Goal: Task Accomplishment & Management: Manage account settings

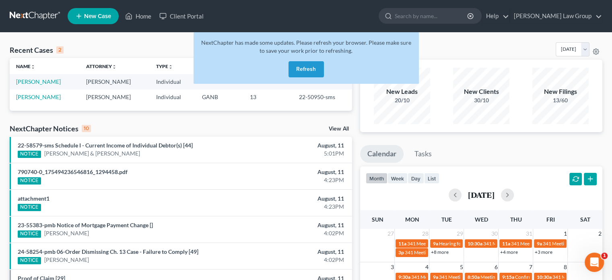
drag, startPoint x: 306, startPoint y: 70, endPoint x: 292, endPoint y: 70, distance: 14.5
click at [306, 70] on button "Refresh" at bounding box center [306, 69] width 35 height 16
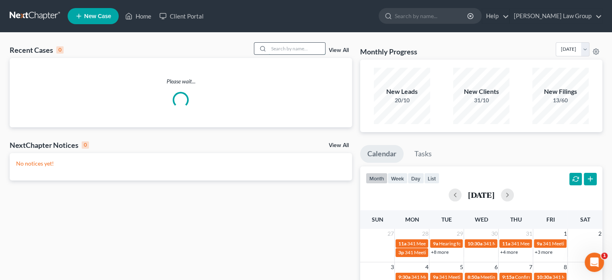
click at [280, 45] on input "search" at bounding box center [297, 49] width 56 height 12
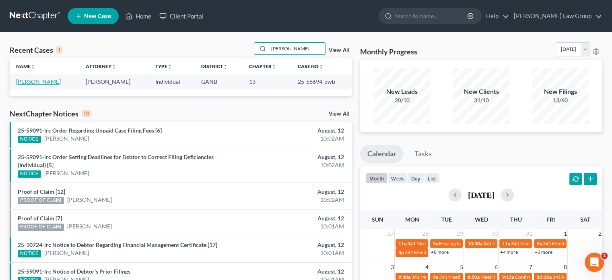
type input "mccoy"
click at [37, 79] on link "McCoy, Nasir" at bounding box center [38, 81] width 45 height 7
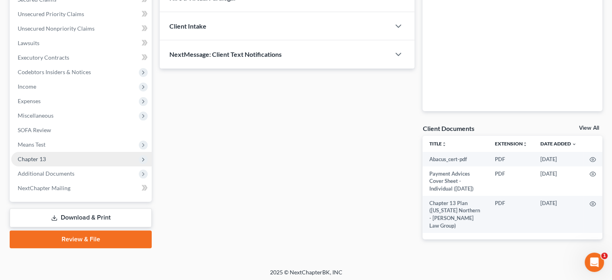
scroll to position [181, 0]
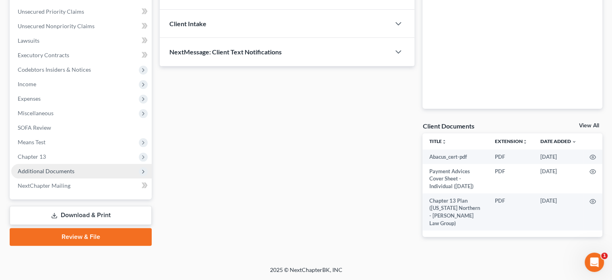
click at [50, 171] on span "Additional Documents" at bounding box center [46, 170] width 57 height 7
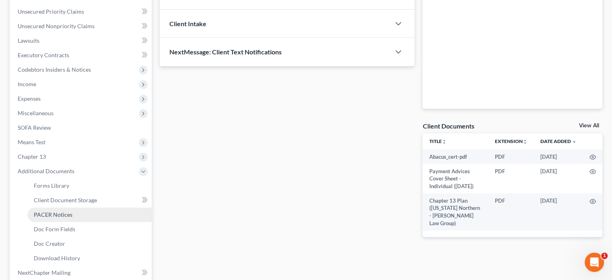
click at [54, 213] on span "PACER Notices" at bounding box center [53, 214] width 39 height 7
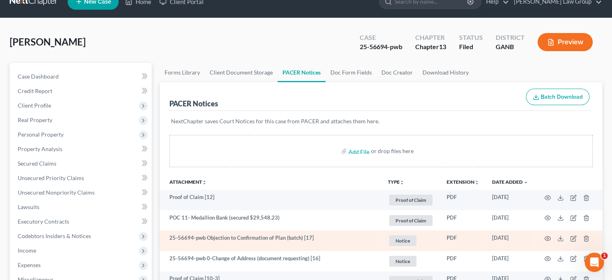
scroll to position [40, 0]
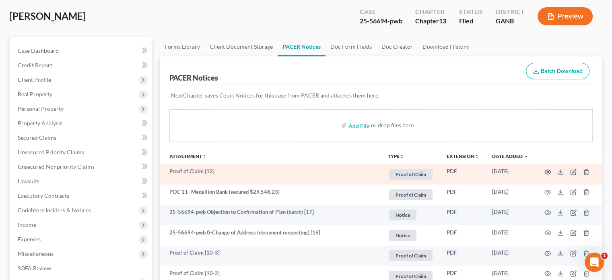
click at [546, 172] on icon "button" at bounding box center [548, 172] width 6 height 6
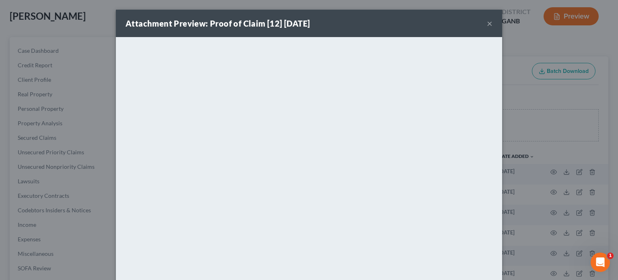
click at [487, 23] on button "×" at bounding box center [490, 24] width 6 height 10
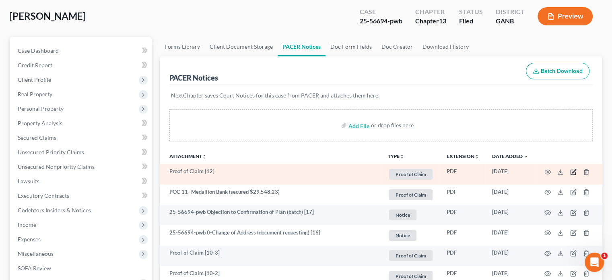
click at [572, 172] on icon "button" at bounding box center [574, 172] width 6 height 6
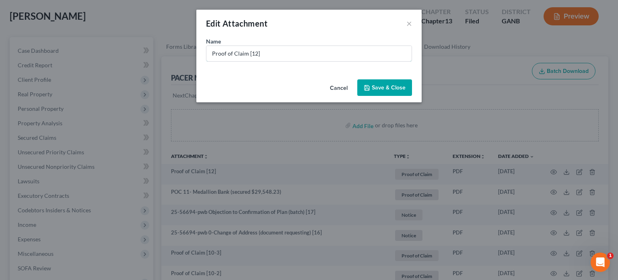
drag, startPoint x: 275, startPoint y: 54, endPoint x: 120, endPoint y: 20, distance: 159.6
click at [118, 22] on div "Edit Attachment × Name * Proof of Claim [12] Cancel Save & Close" at bounding box center [309, 140] width 618 height 280
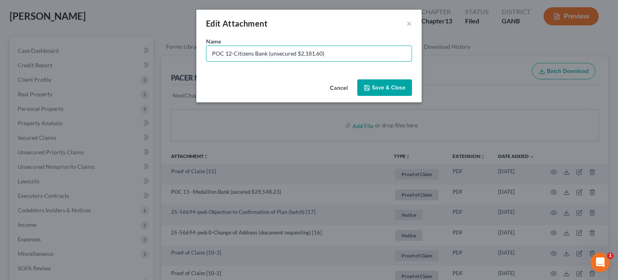
type input "POC 12-Citizens Bank (unsecured $2,181.60)"
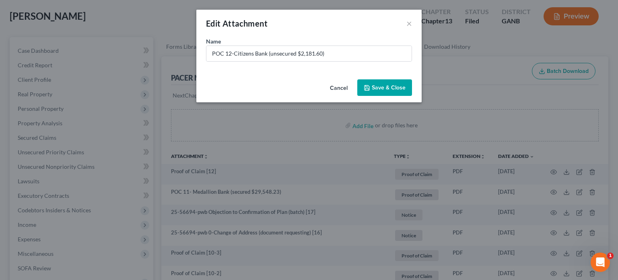
click at [393, 87] on span "Save & Close" at bounding box center [389, 87] width 34 height 7
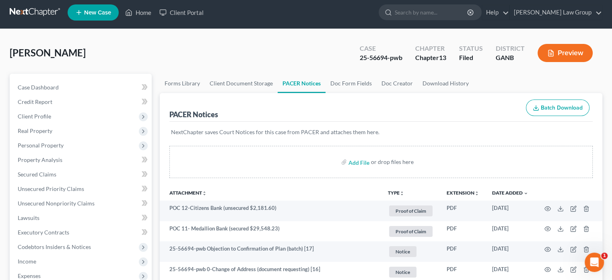
scroll to position [0, 0]
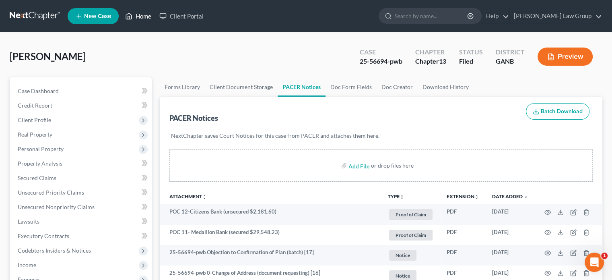
click at [139, 14] on link "Home" at bounding box center [138, 16] width 34 height 14
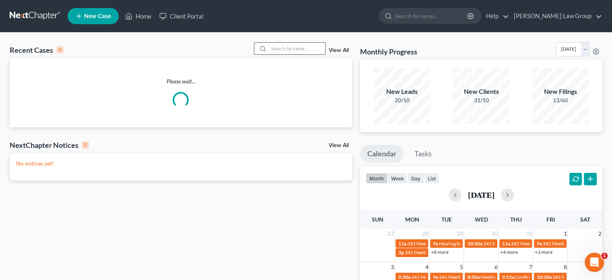
click at [282, 48] on input "search" at bounding box center [297, 49] width 56 height 12
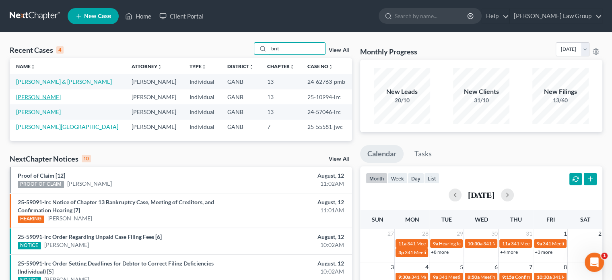
type input "brit"
click at [35, 96] on link "Britton, Kieona" at bounding box center [38, 96] width 45 height 7
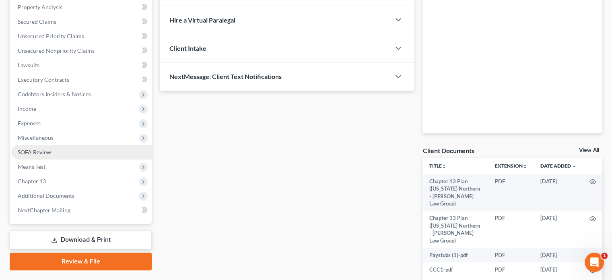
scroll to position [161, 0]
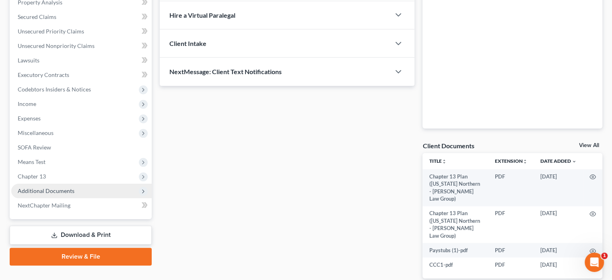
click at [47, 188] on span "Additional Documents" at bounding box center [46, 190] width 57 height 7
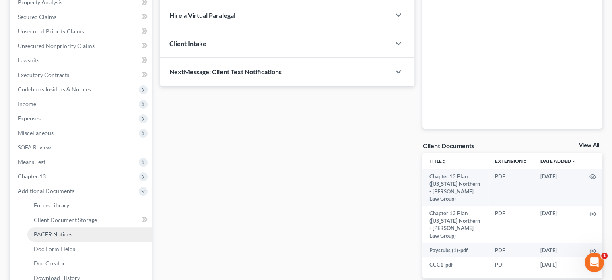
click at [45, 235] on span "PACER Notices" at bounding box center [53, 234] width 39 height 7
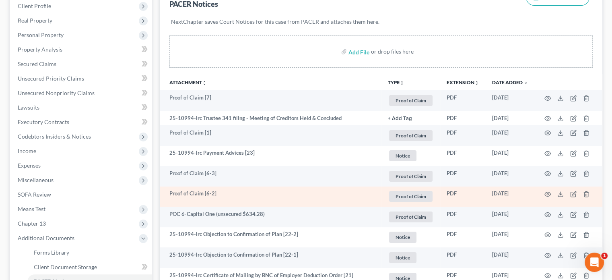
scroll to position [121, 0]
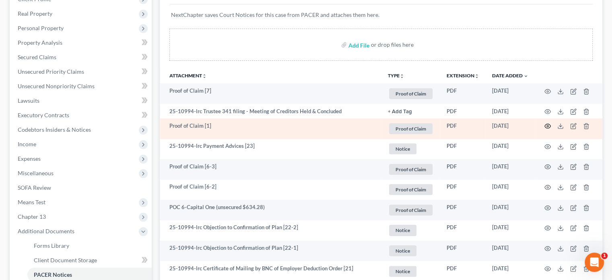
click at [548, 125] on icon "button" at bounding box center [548, 126] width 6 height 6
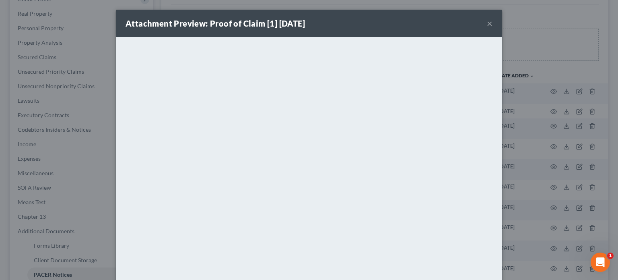
click at [487, 23] on button "×" at bounding box center [490, 24] width 6 height 10
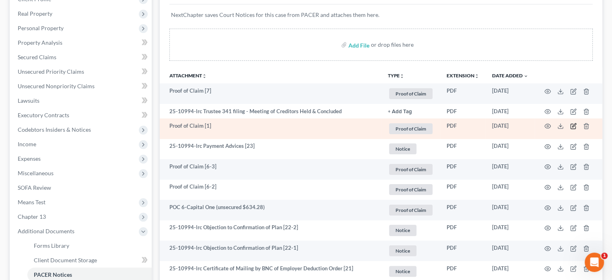
click at [573, 125] on icon "button" at bounding box center [575, 126] width 4 height 4
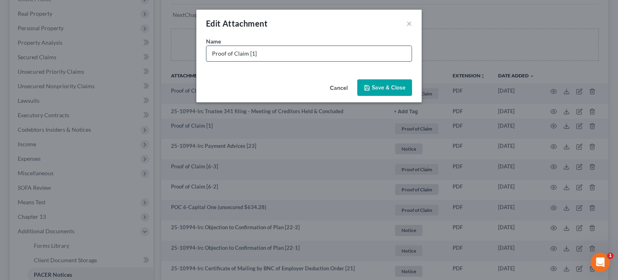
click at [262, 51] on input "Proof of Claim [1]" at bounding box center [309, 53] width 205 height 15
drag, startPoint x: 262, startPoint y: 51, endPoint x: 87, endPoint y: 29, distance: 176.9
click at [87, 31] on div "Edit Attachment × Name * Proof of Claim [1] Cancel Save & Close" at bounding box center [309, 140] width 618 height 280
click at [250, 53] on input "POC 1-GADOR (unsecured $886.06)" at bounding box center [309, 53] width 205 height 15
click at [337, 55] on input "POC 1-GADOR amended (unsecured $886.06)" at bounding box center [309, 53] width 205 height 15
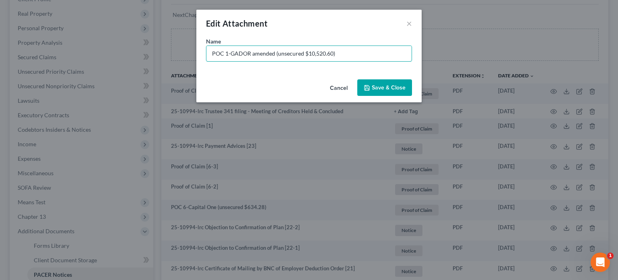
type input "POC 1-GADOR amended (unsecured $10,520.60)"
click at [377, 81] on button "Save & Close" at bounding box center [385, 87] width 55 height 17
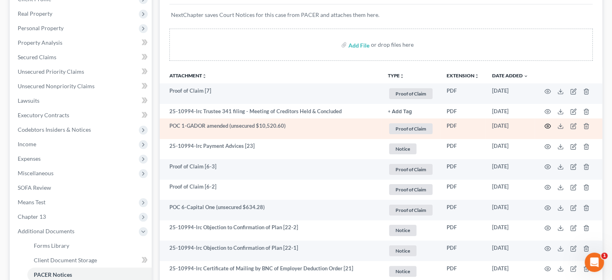
click at [549, 126] on circle "button" at bounding box center [548, 126] width 2 height 2
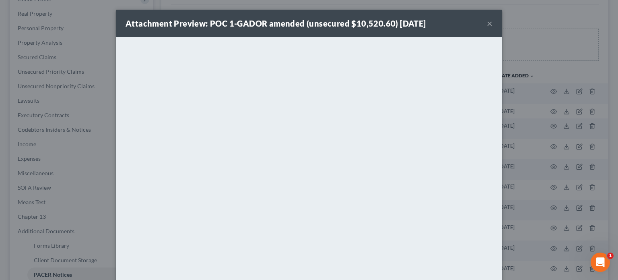
click at [487, 23] on button "×" at bounding box center [490, 24] width 6 height 10
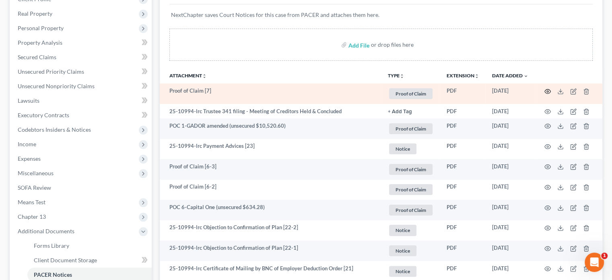
click at [548, 91] on circle "button" at bounding box center [548, 92] width 2 height 2
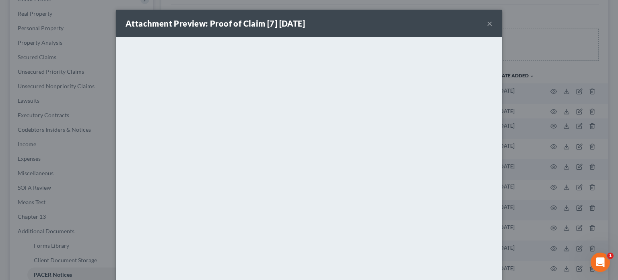
click at [487, 23] on button "×" at bounding box center [490, 24] width 6 height 10
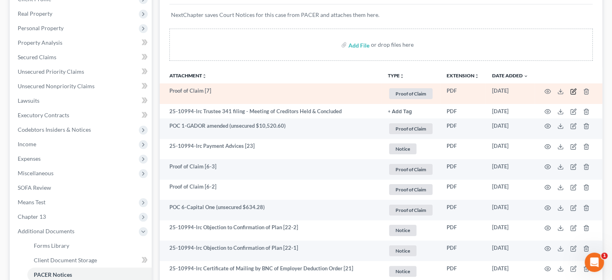
drag, startPoint x: 573, startPoint y: 90, endPoint x: 482, endPoint y: 93, distance: 91.1
click at [568, 92] on td at bounding box center [569, 93] width 68 height 21
click at [571, 89] on icon "button" at bounding box center [574, 91] width 6 height 6
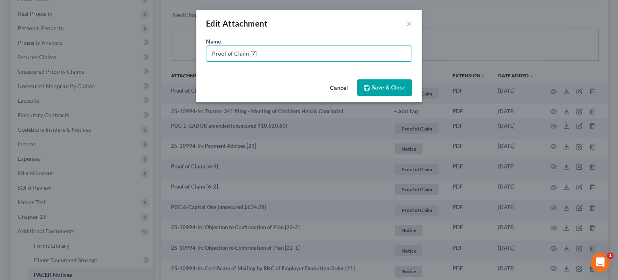
drag, startPoint x: 264, startPoint y: 54, endPoint x: 0, endPoint y: -3, distance: 270.2
type input "POC 7-Atlas Acquisition (unsecured $3,110.58)"
drag, startPoint x: 390, startPoint y: 88, endPoint x: 378, endPoint y: 93, distance: 13.4
click at [390, 90] on span "Save & Close" at bounding box center [389, 87] width 34 height 7
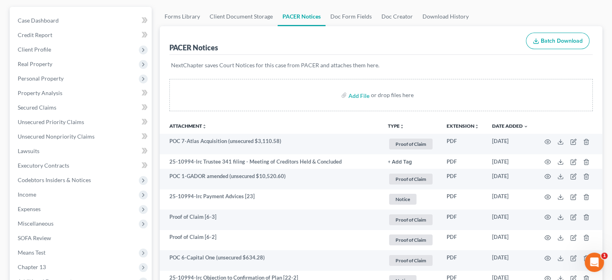
scroll to position [0, 0]
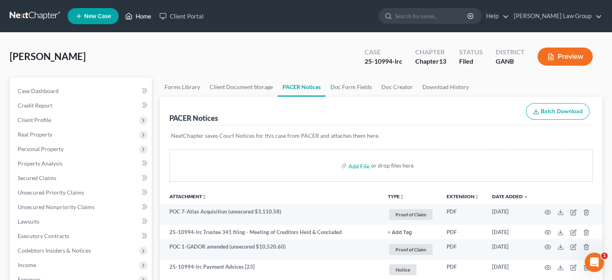
click at [140, 19] on link "Home" at bounding box center [138, 16] width 34 height 14
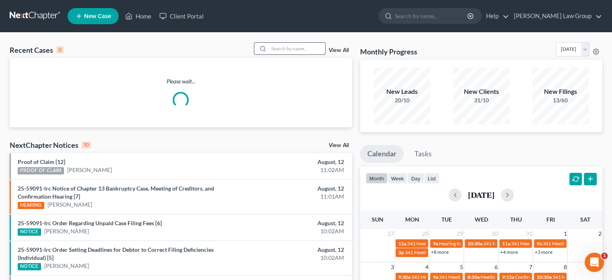
click at [276, 50] on input "search" at bounding box center [297, 49] width 56 height 12
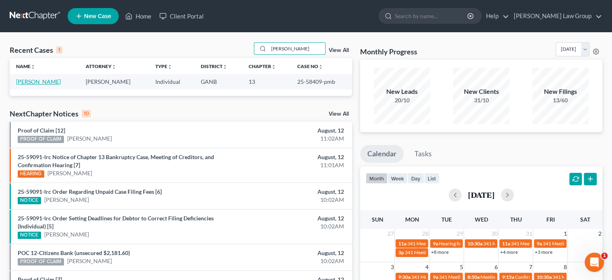
type input "faye"
click at [25, 80] on link "Lee, Traci" at bounding box center [38, 81] width 45 height 7
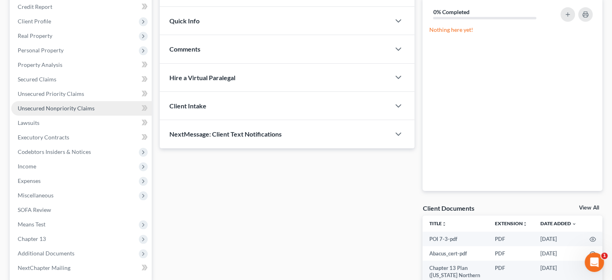
scroll to position [176, 0]
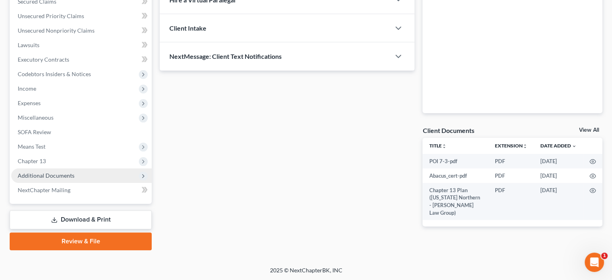
click at [55, 174] on span "Additional Documents" at bounding box center [46, 175] width 57 height 7
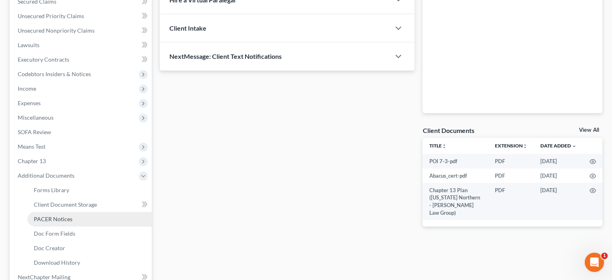
click at [62, 215] on span "PACER Notices" at bounding box center [53, 218] width 39 height 7
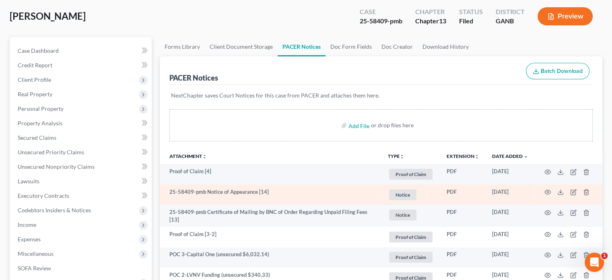
scroll to position [40, 0]
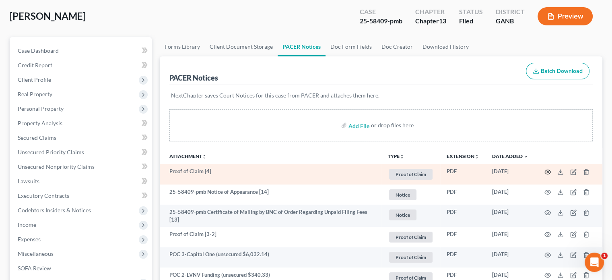
click at [549, 170] on icon "button" at bounding box center [548, 172] width 6 height 6
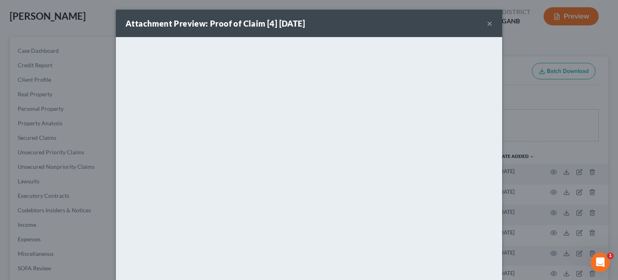
click at [487, 23] on button "×" at bounding box center [490, 24] width 6 height 10
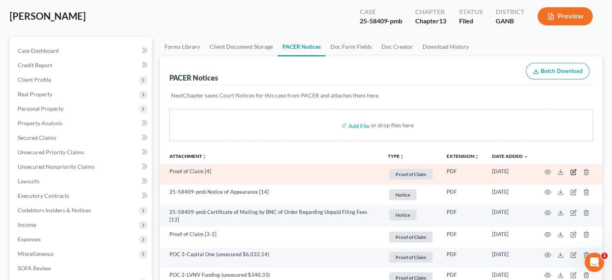
click at [573, 171] on icon "button" at bounding box center [575, 171] width 4 height 4
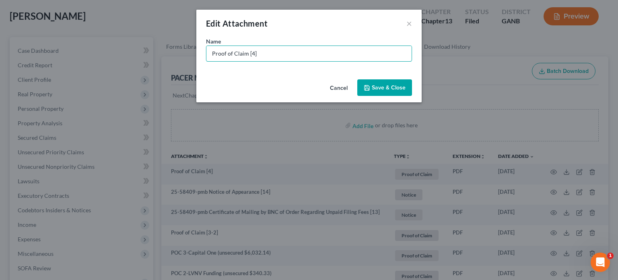
drag, startPoint x: 269, startPoint y: 54, endPoint x: 37, endPoint y: 14, distance: 235.0
click at [37, 14] on div "Edit Attachment × Name * Proof of Claim [4] Cancel Save & Close" at bounding box center [309, 140] width 618 height 280
type input "POC 4-Pinnacle Credit Svc (unsecured $2,801.04)"
click at [382, 87] on span "Save & Close" at bounding box center [389, 87] width 34 height 7
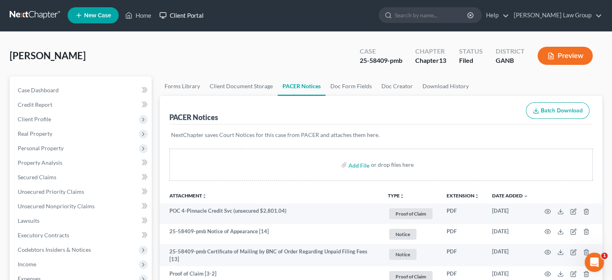
scroll to position [0, 0]
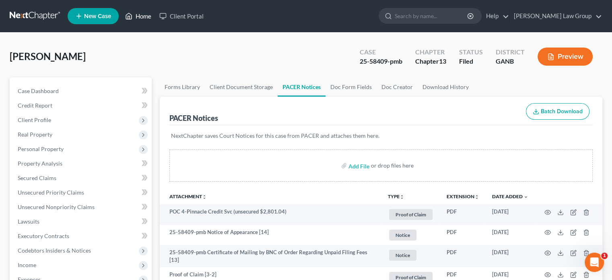
drag, startPoint x: 145, startPoint y: 13, endPoint x: 157, endPoint y: 12, distance: 12.5
click at [145, 13] on link "Home" at bounding box center [138, 16] width 34 height 14
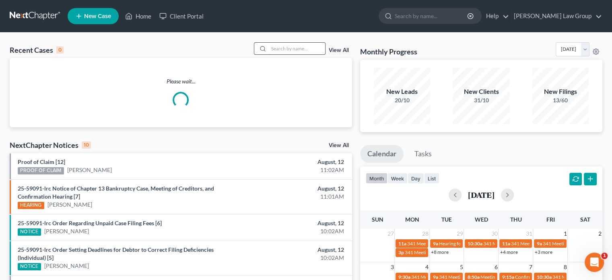
drag, startPoint x: 279, startPoint y: 49, endPoint x: 276, endPoint y: 52, distance: 4.6
click at [276, 52] on input "search" at bounding box center [297, 49] width 56 height 12
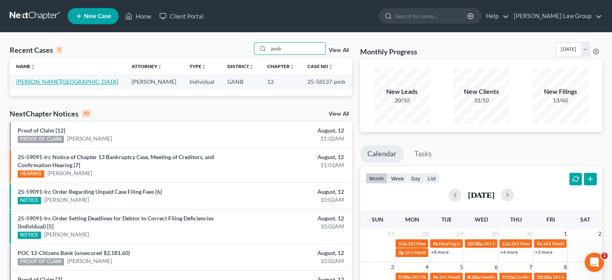
type input "joub"
click at [26, 79] on link "Joubert, Ludnie" at bounding box center [67, 81] width 102 height 7
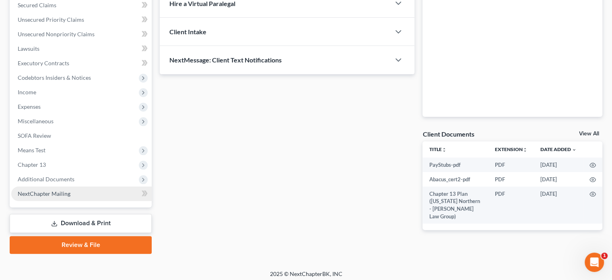
scroll to position [176, 0]
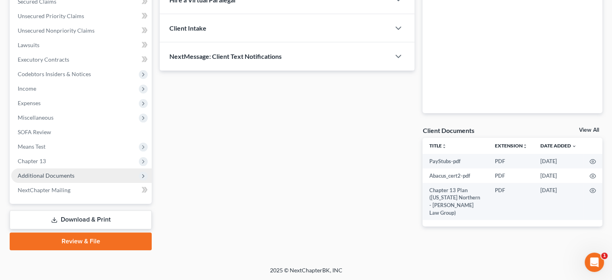
click at [48, 172] on span "Additional Documents" at bounding box center [46, 175] width 57 height 7
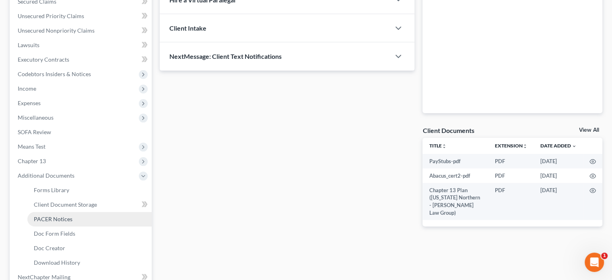
click at [58, 217] on span "PACER Notices" at bounding box center [53, 218] width 39 height 7
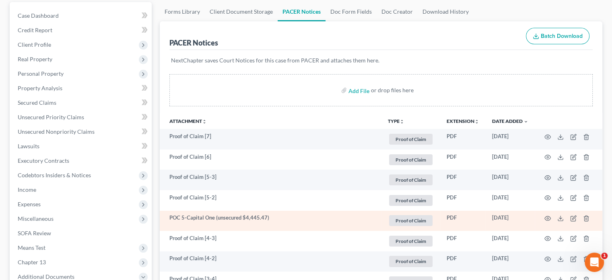
scroll to position [81, 0]
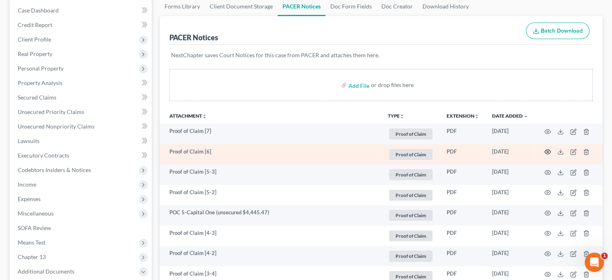
click at [546, 150] on icon "button" at bounding box center [548, 152] width 6 height 4
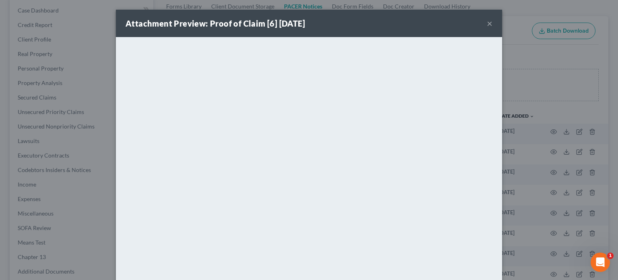
drag, startPoint x: 486, startPoint y: 22, endPoint x: 494, endPoint y: 37, distance: 16.9
click at [487, 23] on button "×" at bounding box center [490, 24] width 6 height 10
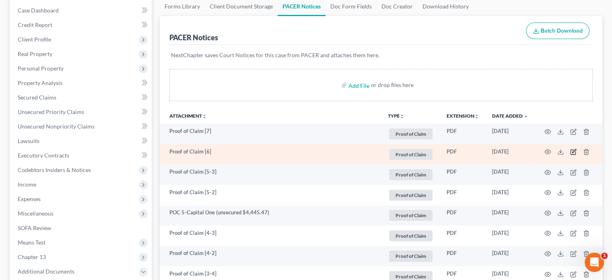
click at [574, 152] on icon "button" at bounding box center [575, 151] width 4 height 4
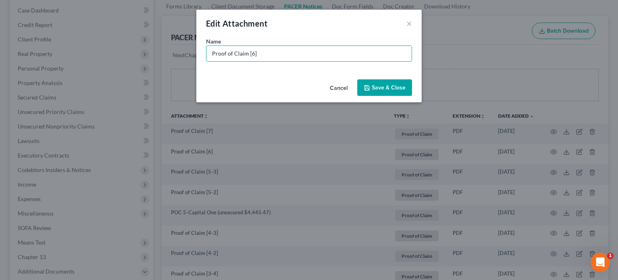
drag, startPoint x: 265, startPoint y: 54, endPoint x: 47, endPoint y: 28, distance: 219.8
click at [47, 28] on div "Edit Attachment × Name * Proof of Claim [6] Cancel Save & Close" at bounding box center [309, 140] width 618 height 280
type input "POC 6-Santander Consumer (secured $36,752.61)"
click at [380, 88] on span "Save & Close" at bounding box center [389, 87] width 34 height 7
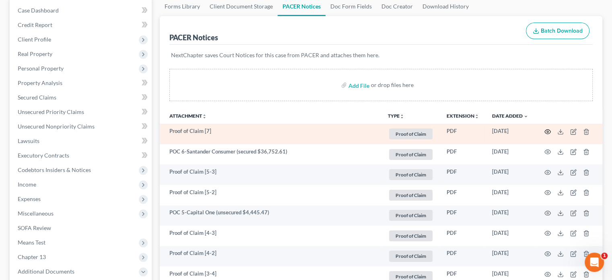
click at [548, 131] on icon "button" at bounding box center [548, 131] width 6 height 6
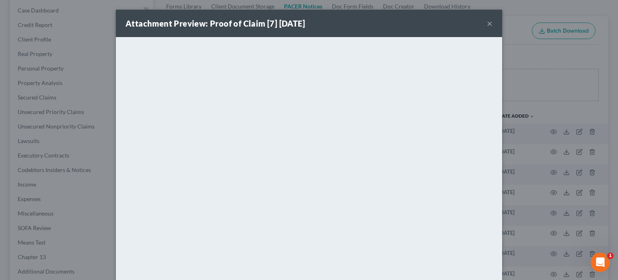
click at [488, 22] on button "×" at bounding box center [490, 24] width 6 height 10
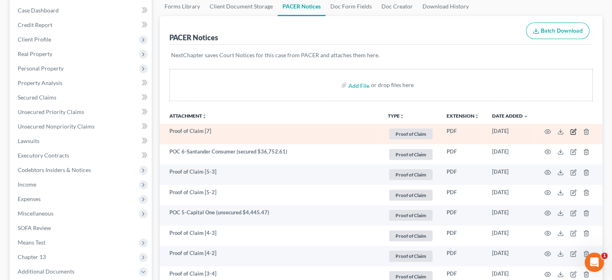
click at [575, 130] on icon "button" at bounding box center [574, 131] width 6 height 6
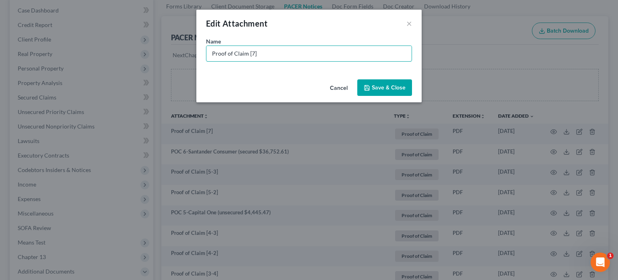
drag, startPoint x: 227, startPoint y: 46, endPoint x: 46, endPoint y: 21, distance: 183.3
click at [46, 21] on div "Edit Attachment × Name * Proof of Claim [7] Cancel Save & Close" at bounding box center [309, 140] width 618 height 280
type input "POC 7-US Dept of ED (unsecured $167,089.24)"
click at [378, 85] on span "Save & Close" at bounding box center [389, 87] width 34 height 7
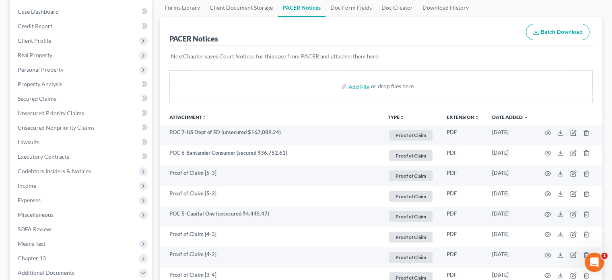
scroll to position [0, 0]
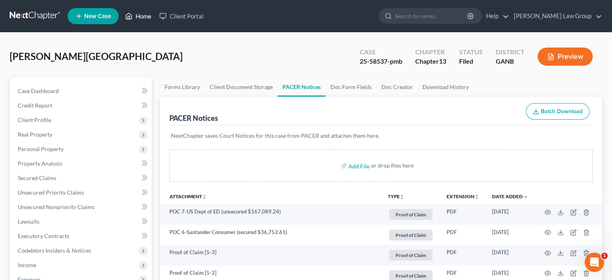
click at [140, 18] on link "Home" at bounding box center [138, 16] width 34 height 14
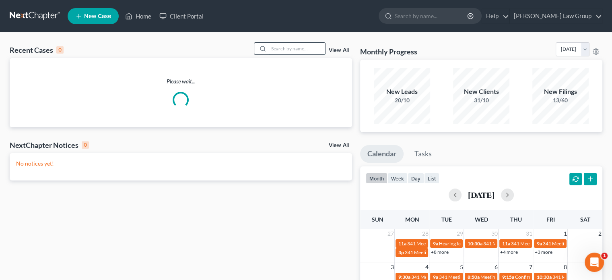
click at [279, 48] on input "search" at bounding box center [297, 49] width 56 height 12
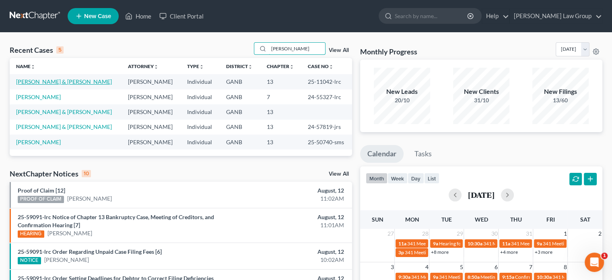
type input "butler"
click at [27, 79] on link "Butler, Robert & Freda" at bounding box center [64, 81] width 96 height 7
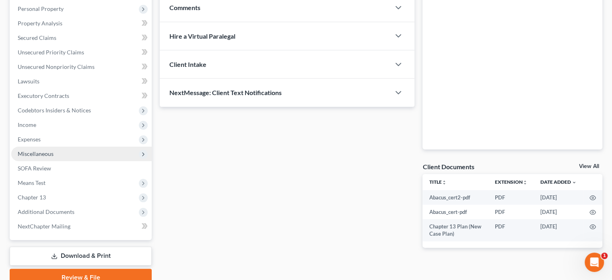
scroll to position [136, 0]
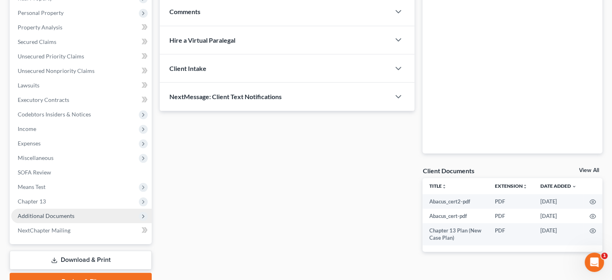
click at [42, 216] on span "Additional Documents" at bounding box center [46, 215] width 57 height 7
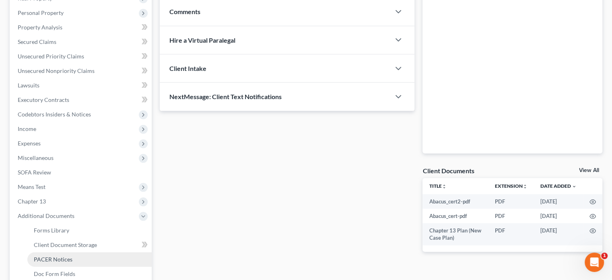
click at [50, 258] on span "PACER Notices" at bounding box center [53, 259] width 39 height 7
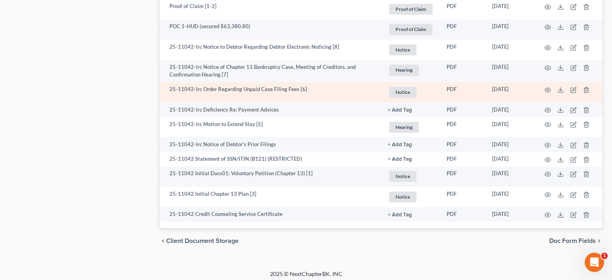
scroll to position [1208, 0]
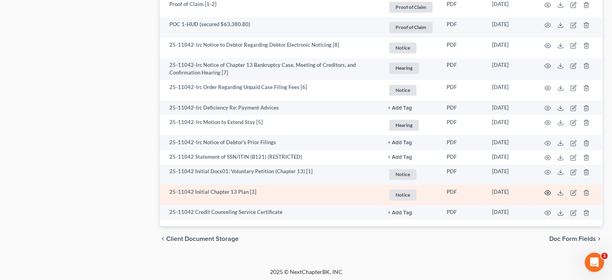
click at [548, 192] on circle "button" at bounding box center [548, 193] width 2 height 2
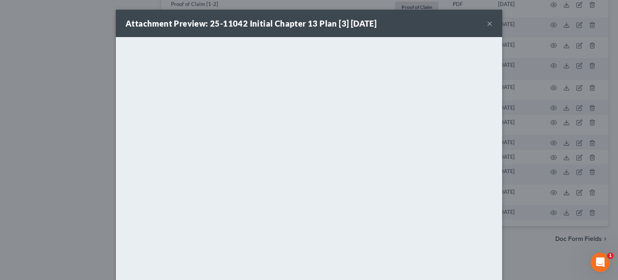
click at [487, 23] on button "×" at bounding box center [490, 24] width 6 height 10
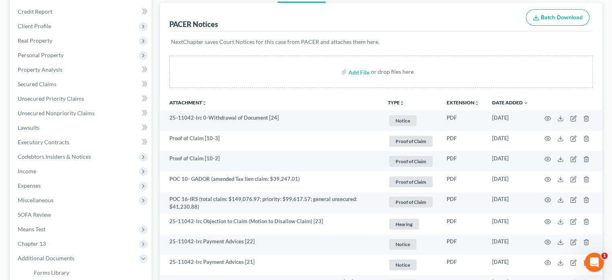
scroll to position [81, 0]
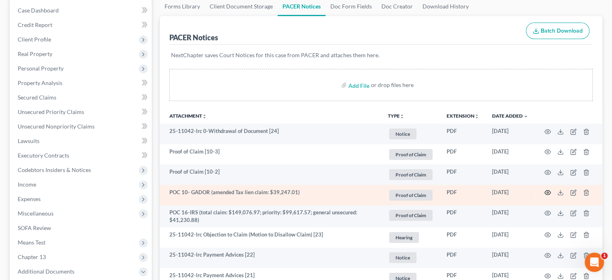
click at [548, 193] on circle "button" at bounding box center [548, 193] width 2 height 2
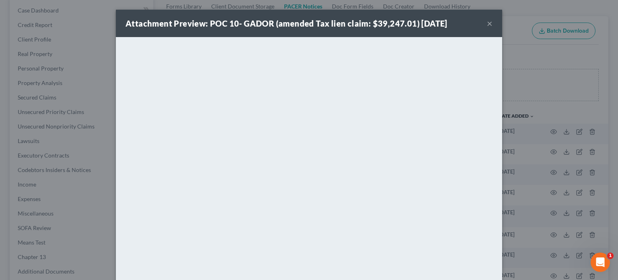
click at [488, 22] on button "×" at bounding box center [490, 24] width 6 height 10
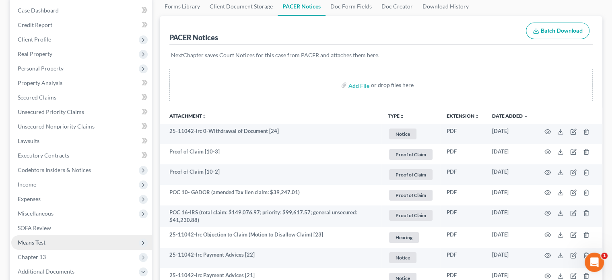
click at [29, 243] on span "Means Test" at bounding box center [32, 242] width 28 height 7
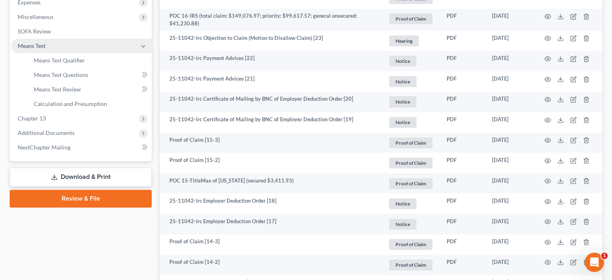
scroll to position [282, 0]
